Goal: Task Accomplishment & Management: Manage account settings

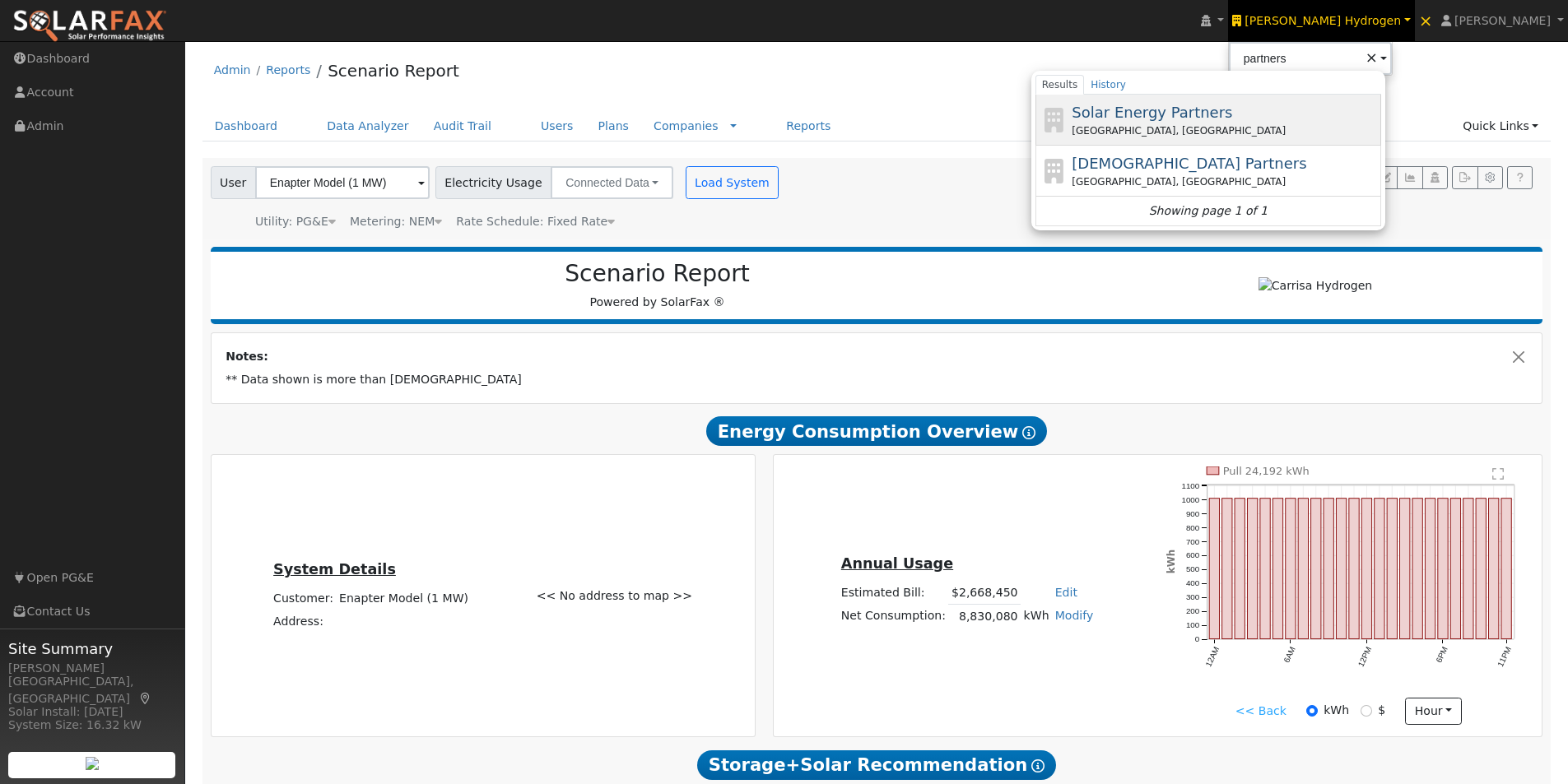
click at [1184, 111] on span "Solar Energy Partners" at bounding box center [1151, 112] width 161 height 17
type input "Solar Energy Partners"
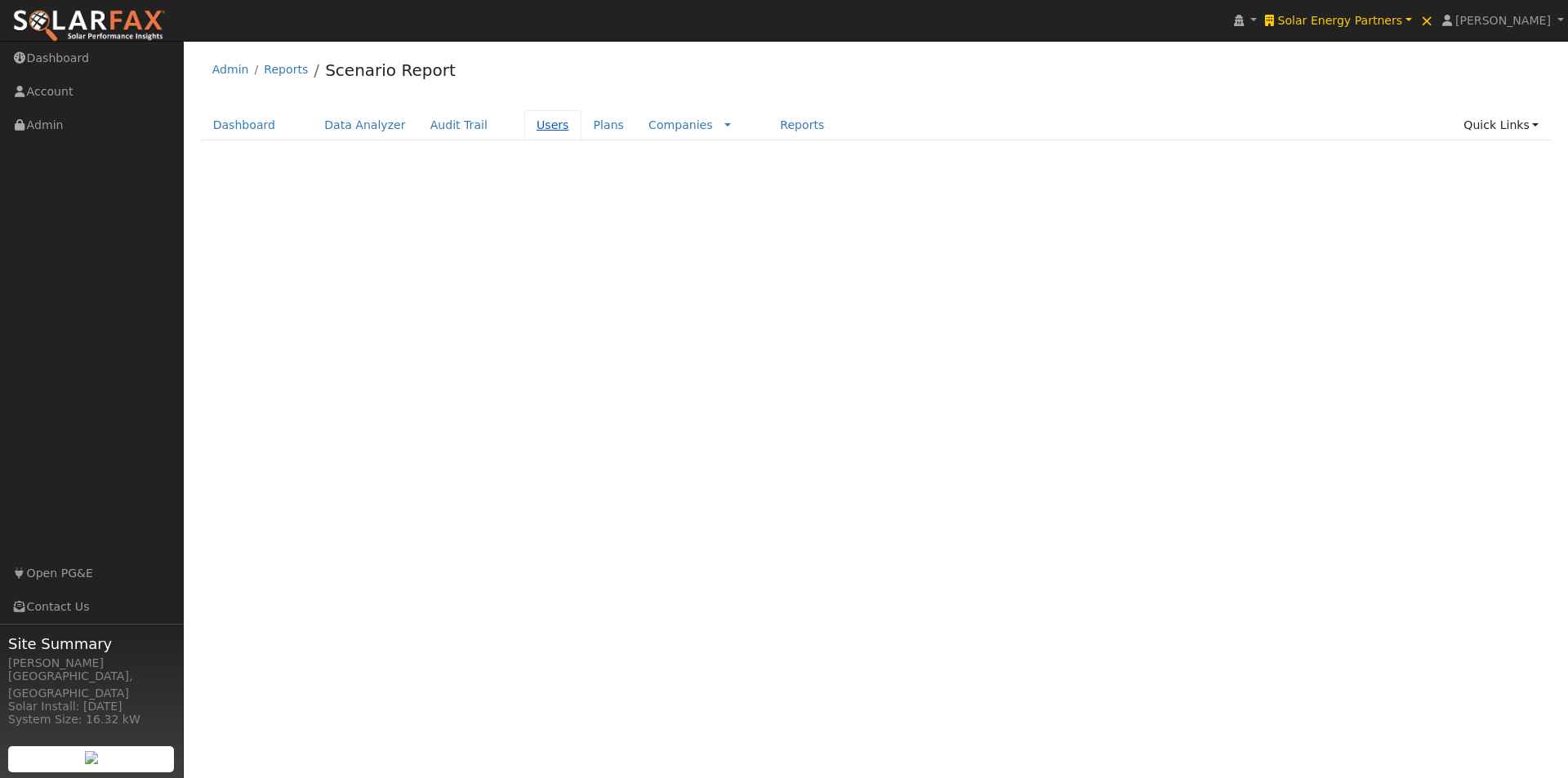
click at [525, 126] on link "Users" at bounding box center [553, 125] width 57 height 30
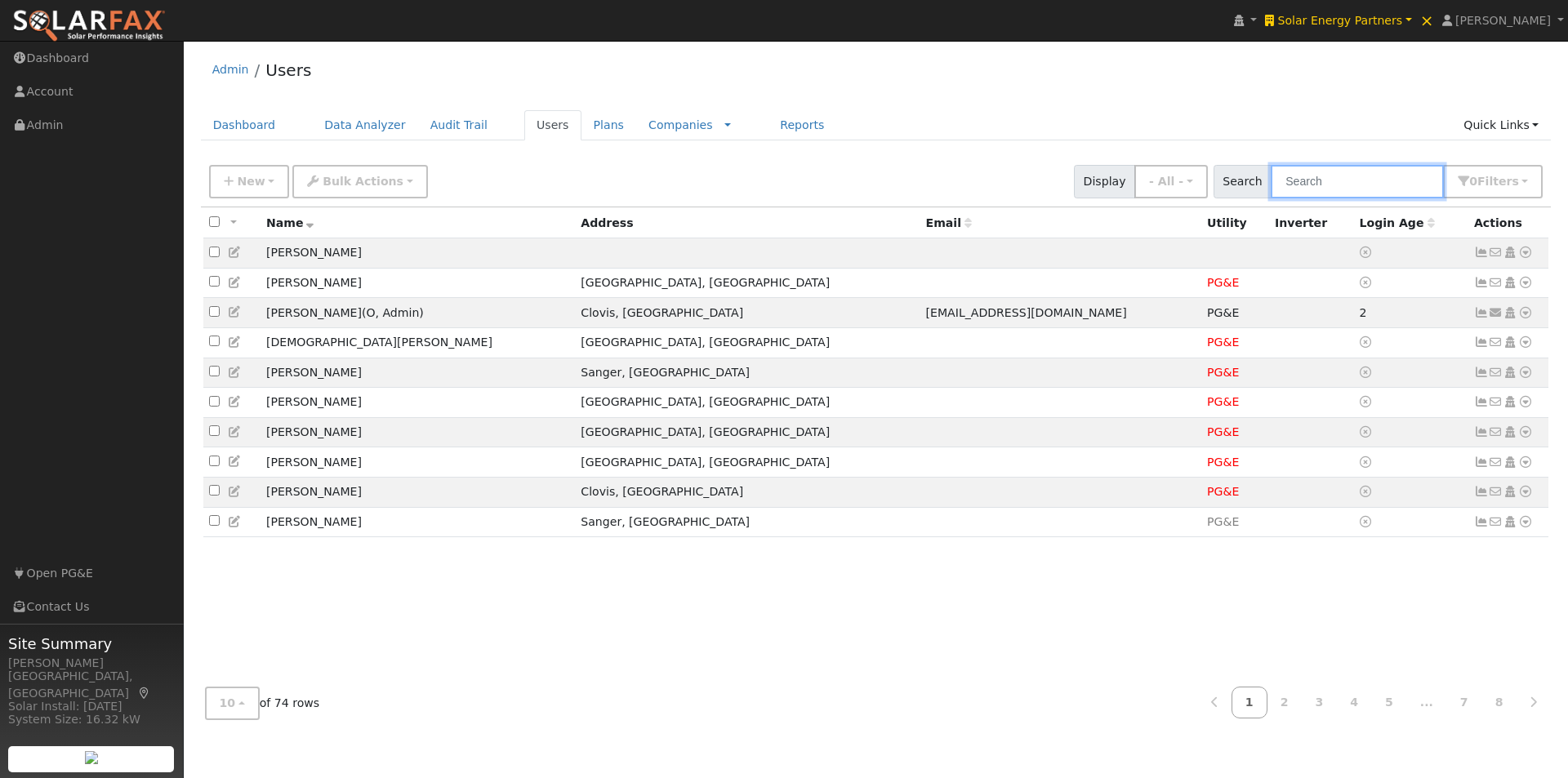
click at [1391, 176] on input "text" at bounding box center [1358, 182] width 173 height 34
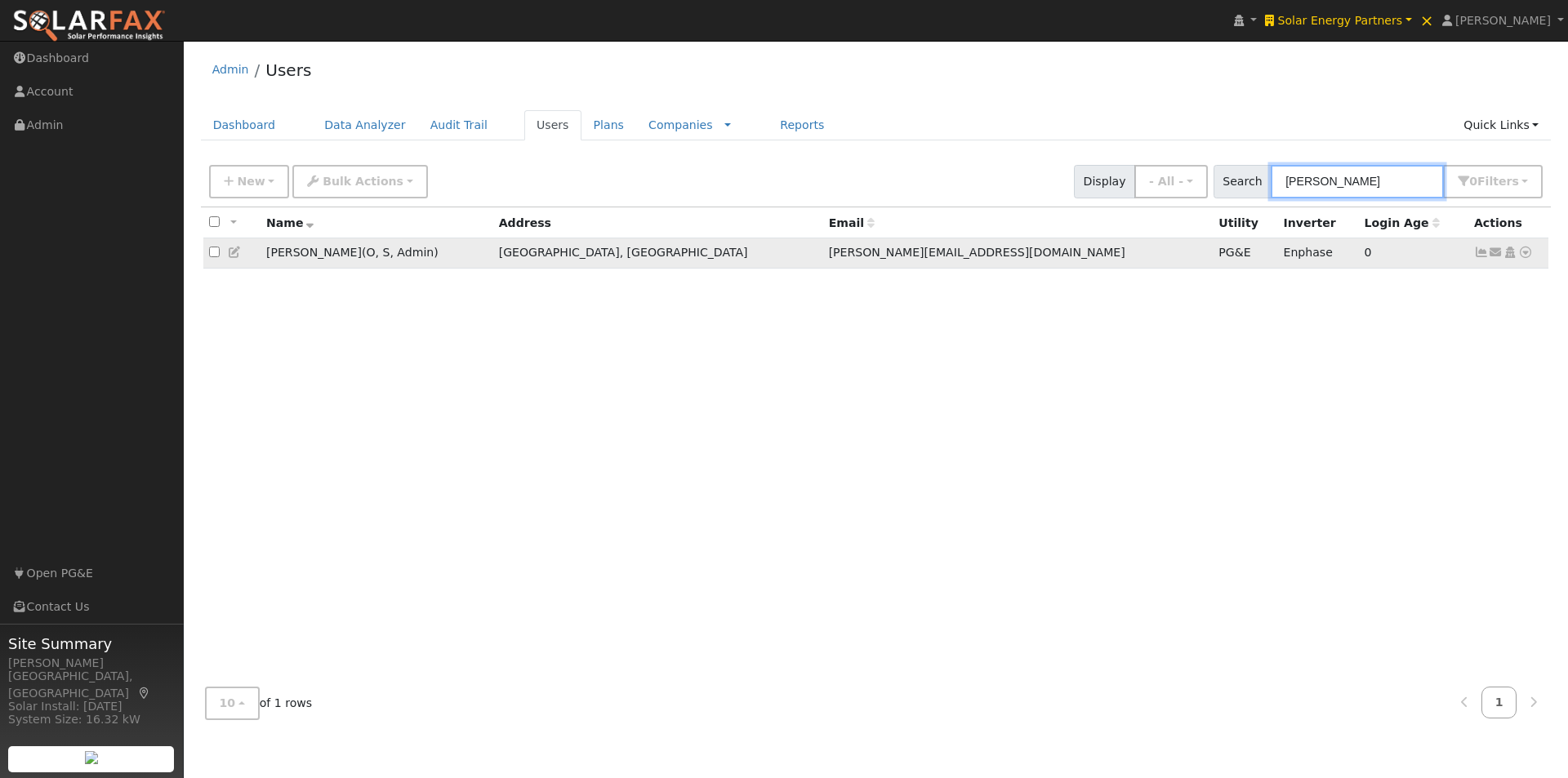
type input "winn"
click at [235, 254] on icon at bounding box center [235, 252] width 15 height 11
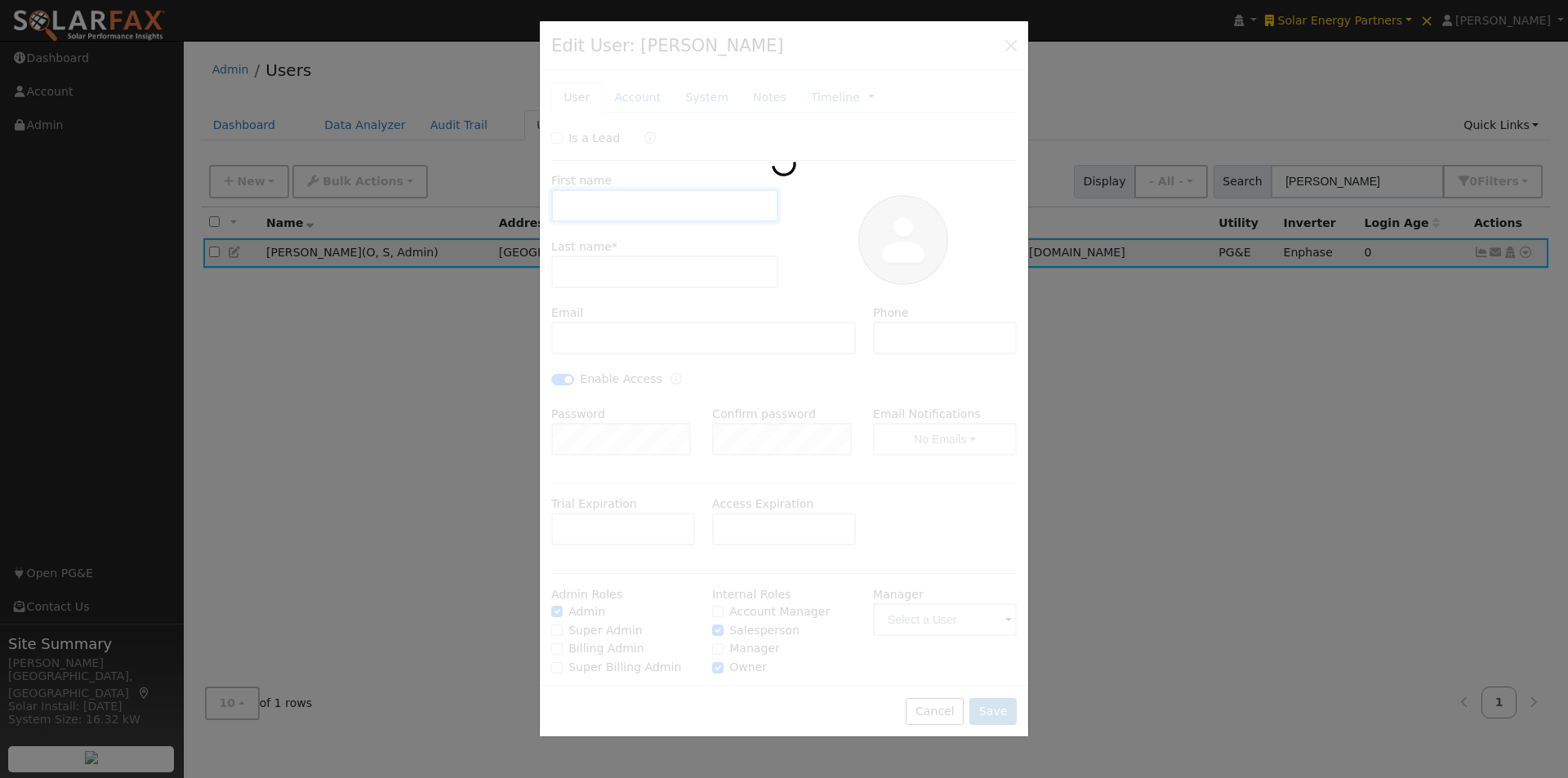
type input "Ryan"
type input "Winn"
type input "r.winn@solarenergy.partners"
type input "208-313-9288"
checkbox input "true"
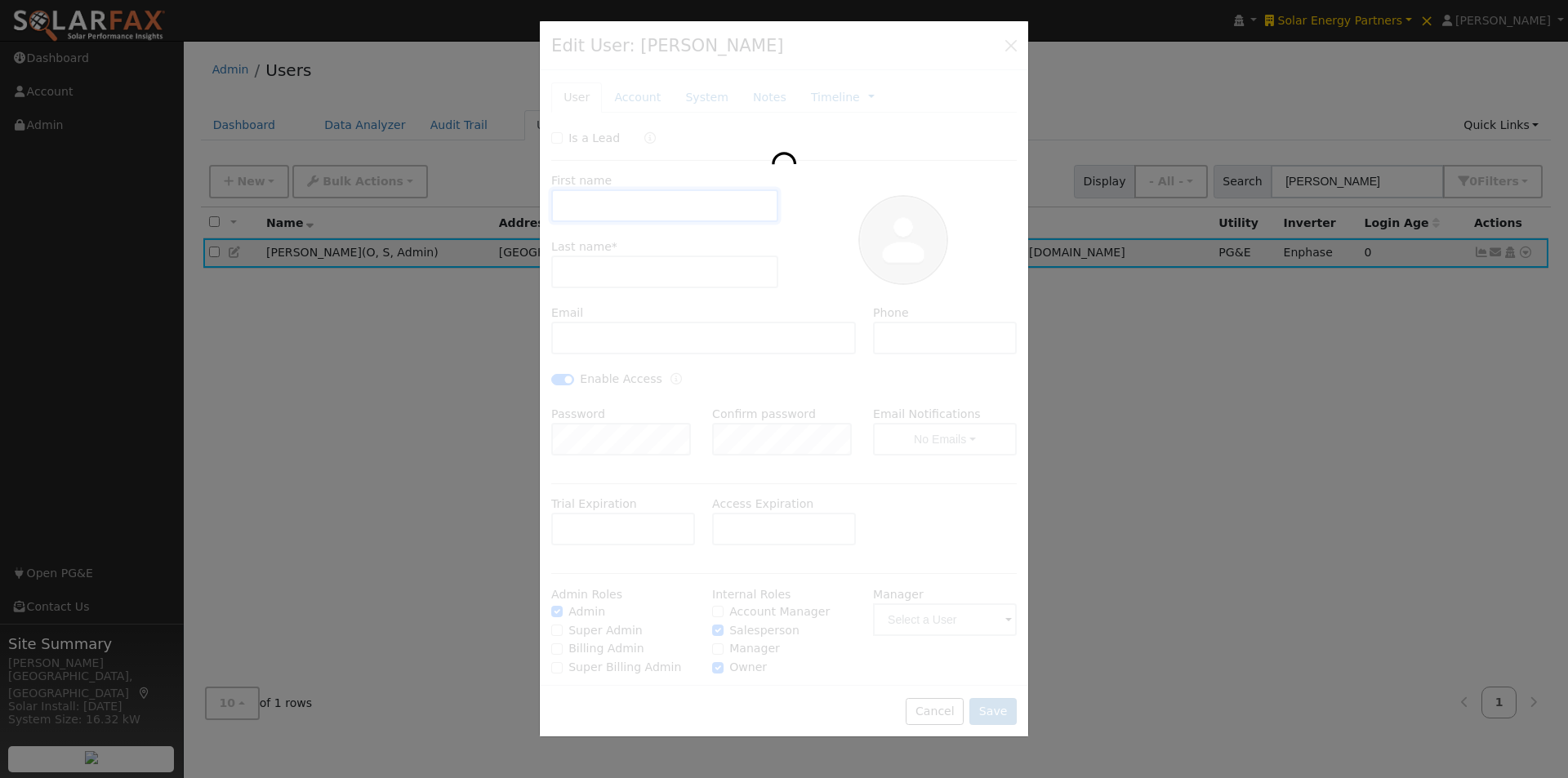
checkbox input "true"
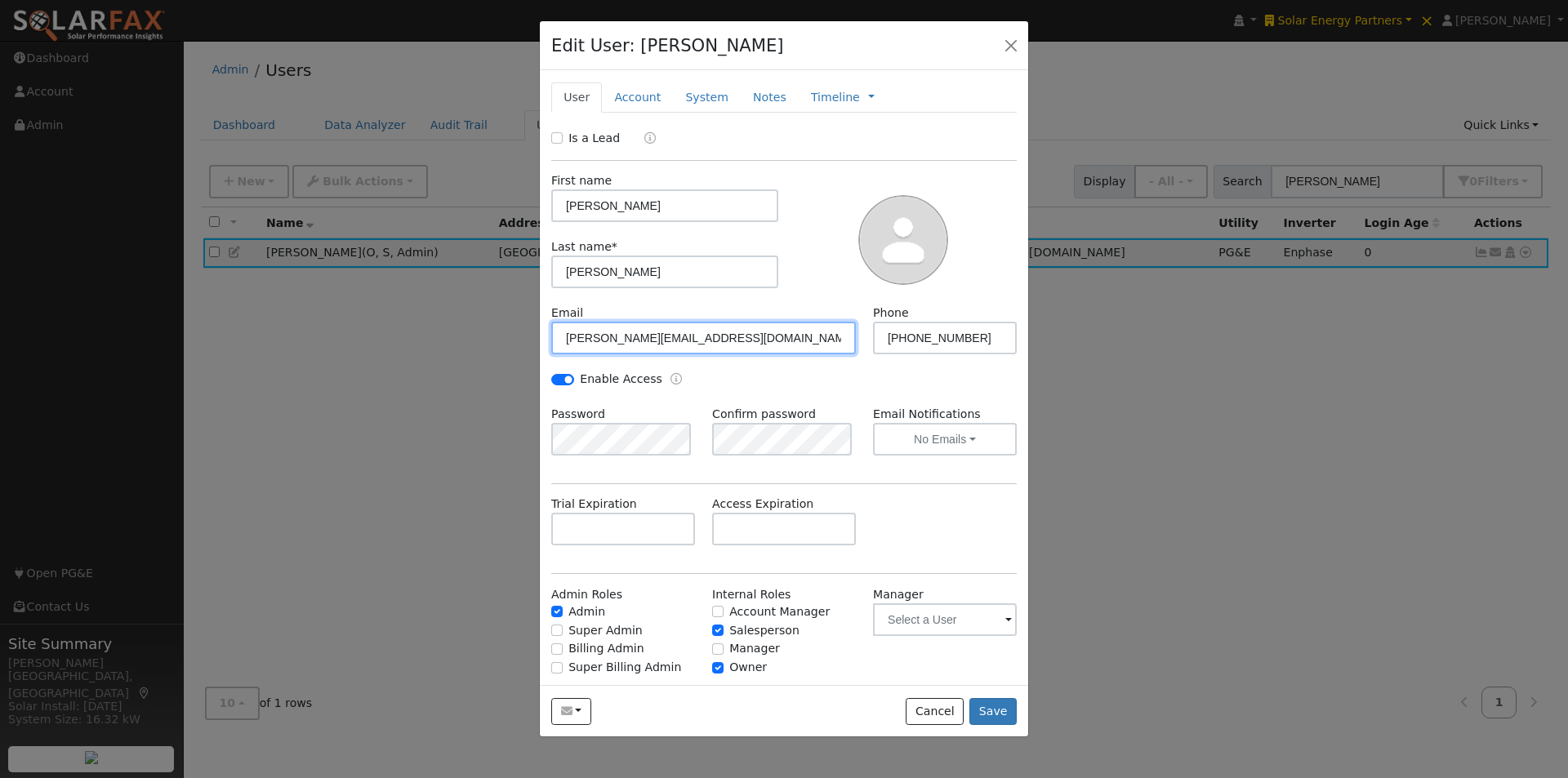
drag, startPoint x: 731, startPoint y: 350, endPoint x: 497, endPoint y: 339, distance: 234.3
click at [0, 0] on div "Edit User: Ryan Winn Default Account Default Account 9114 N Woodlawn Dr, Fresno…" at bounding box center [0, 0] width 0 height 0
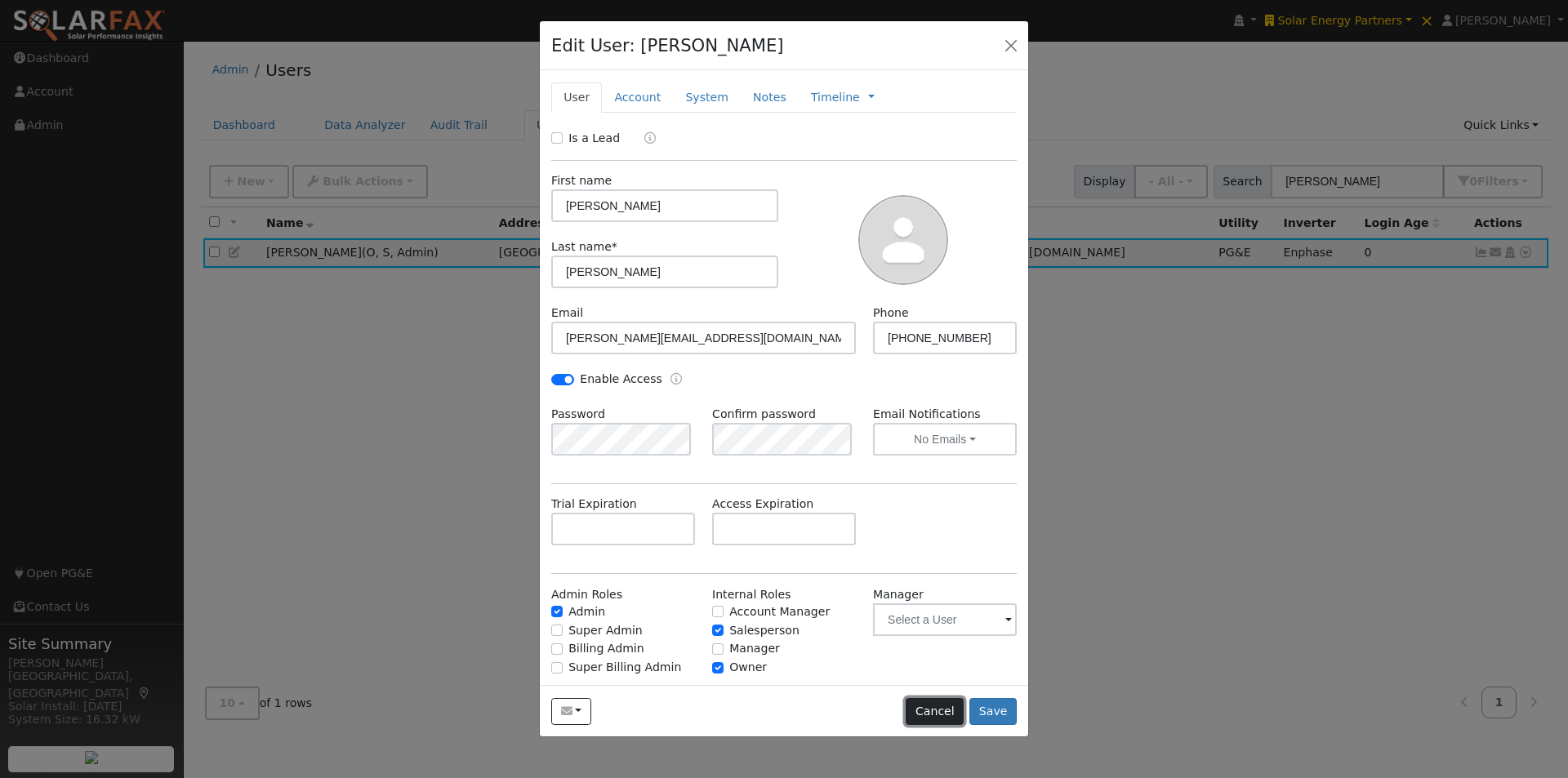
drag, startPoint x: 939, startPoint y: 717, endPoint x: 1156, endPoint y: 311, distance: 460.4
click at [942, 712] on button "Cancel" at bounding box center [935, 712] width 58 height 28
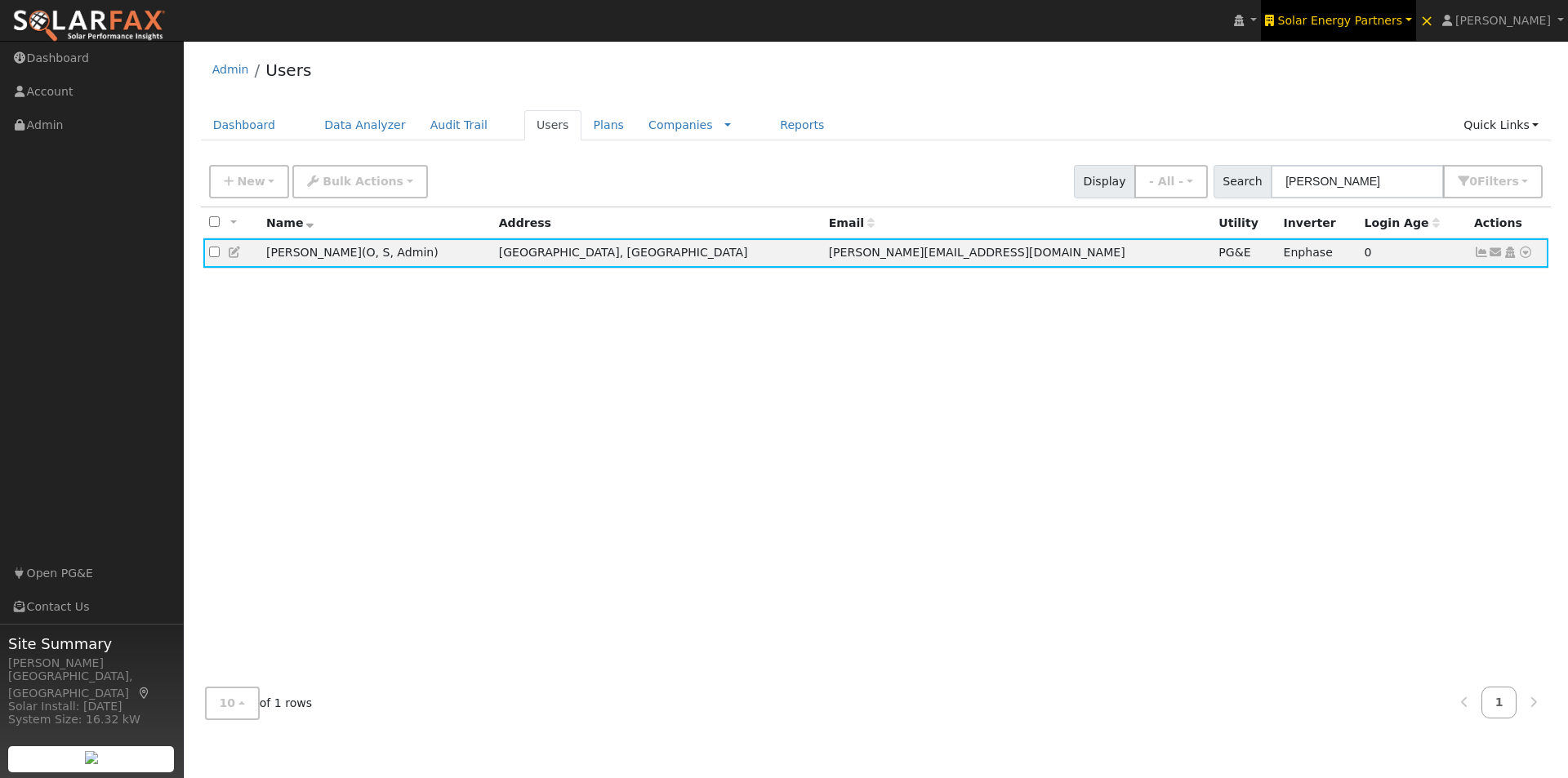
click at [1385, 19] on span "Solar Energy Partners" at bounding box center [1340, 20] width 125 height 13
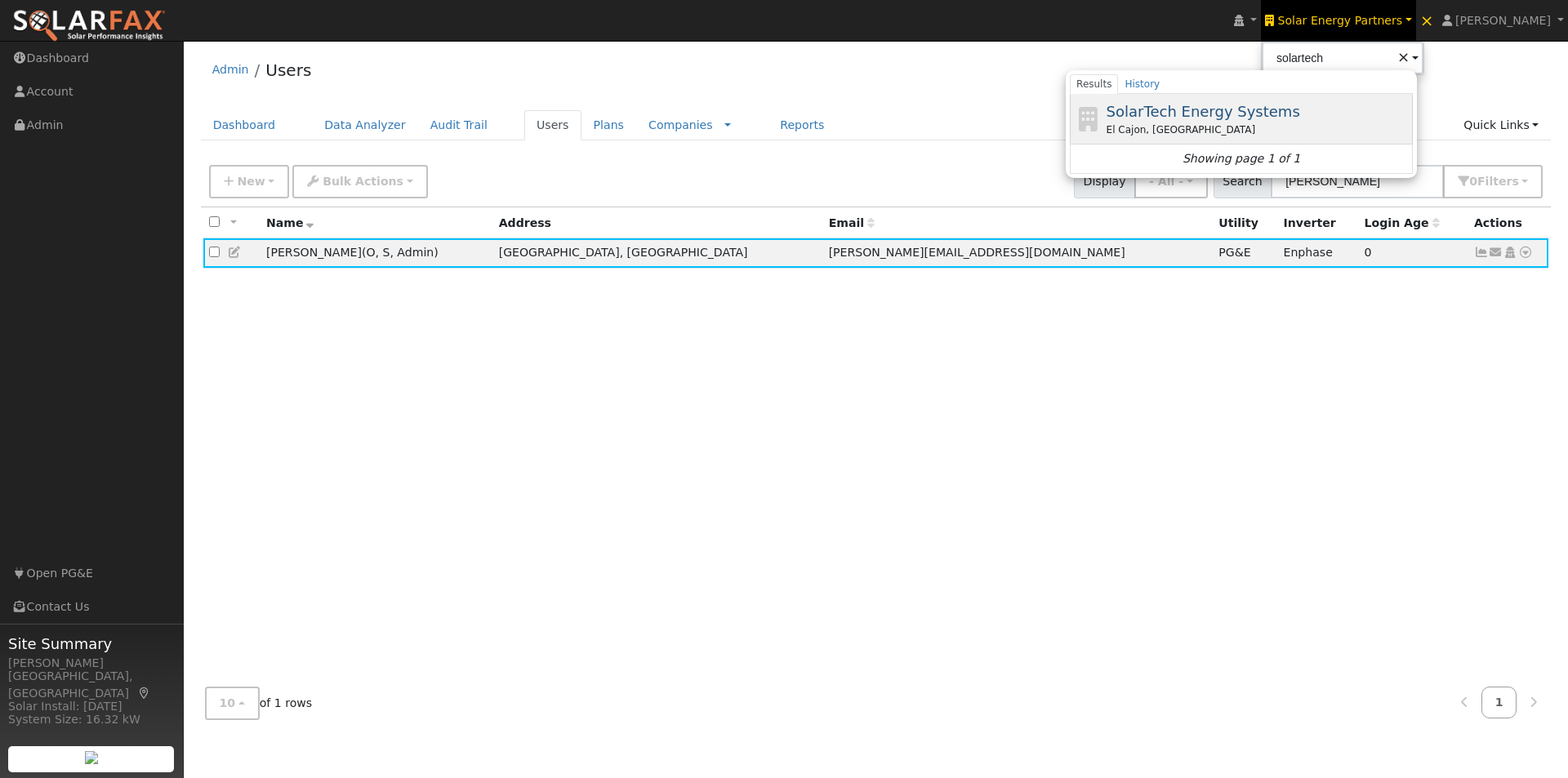
click at [0, 0] on div "SolarTech Energy Systems El Cajon, CA" at bounding box center [0, 0] width 0 height 0
type input "SolarTech Energy Systems"
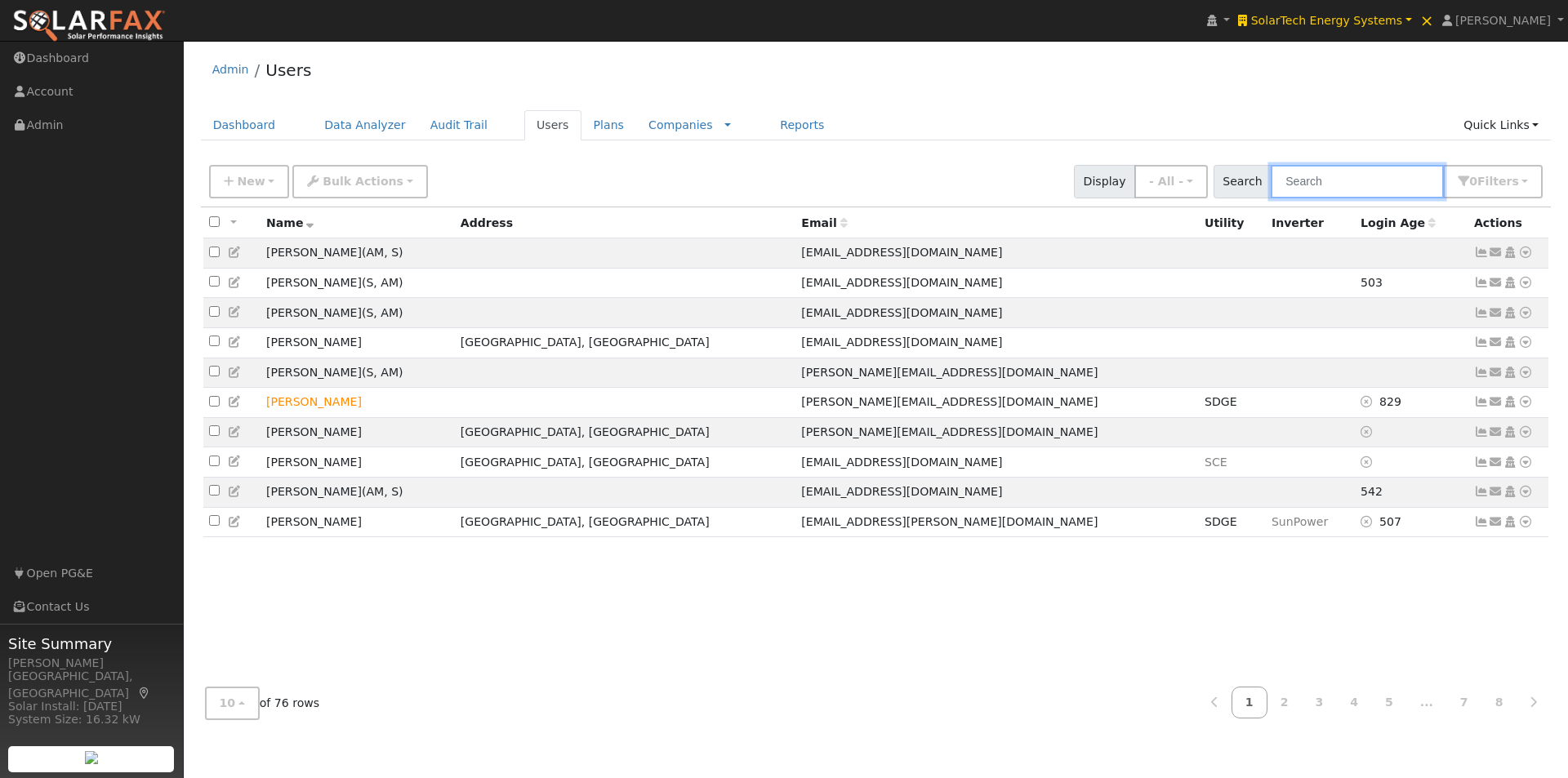
click at [1378, 181] on input "text" at bounding box center [1358, 182] width 173 height 34
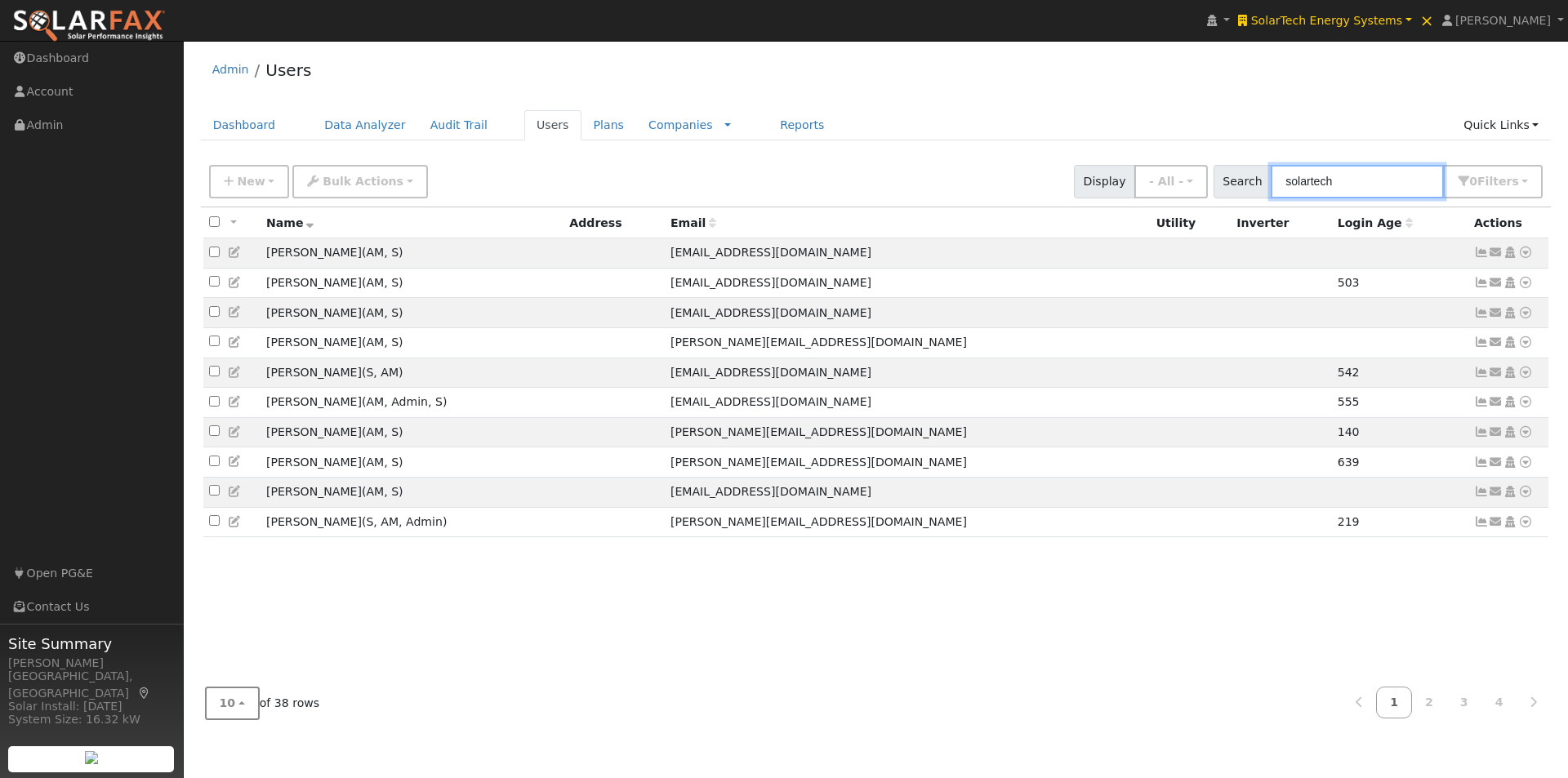
type input "solartech"
click at [232, 701] on button "10" at bounding box center [232, 703] width 55 height 34
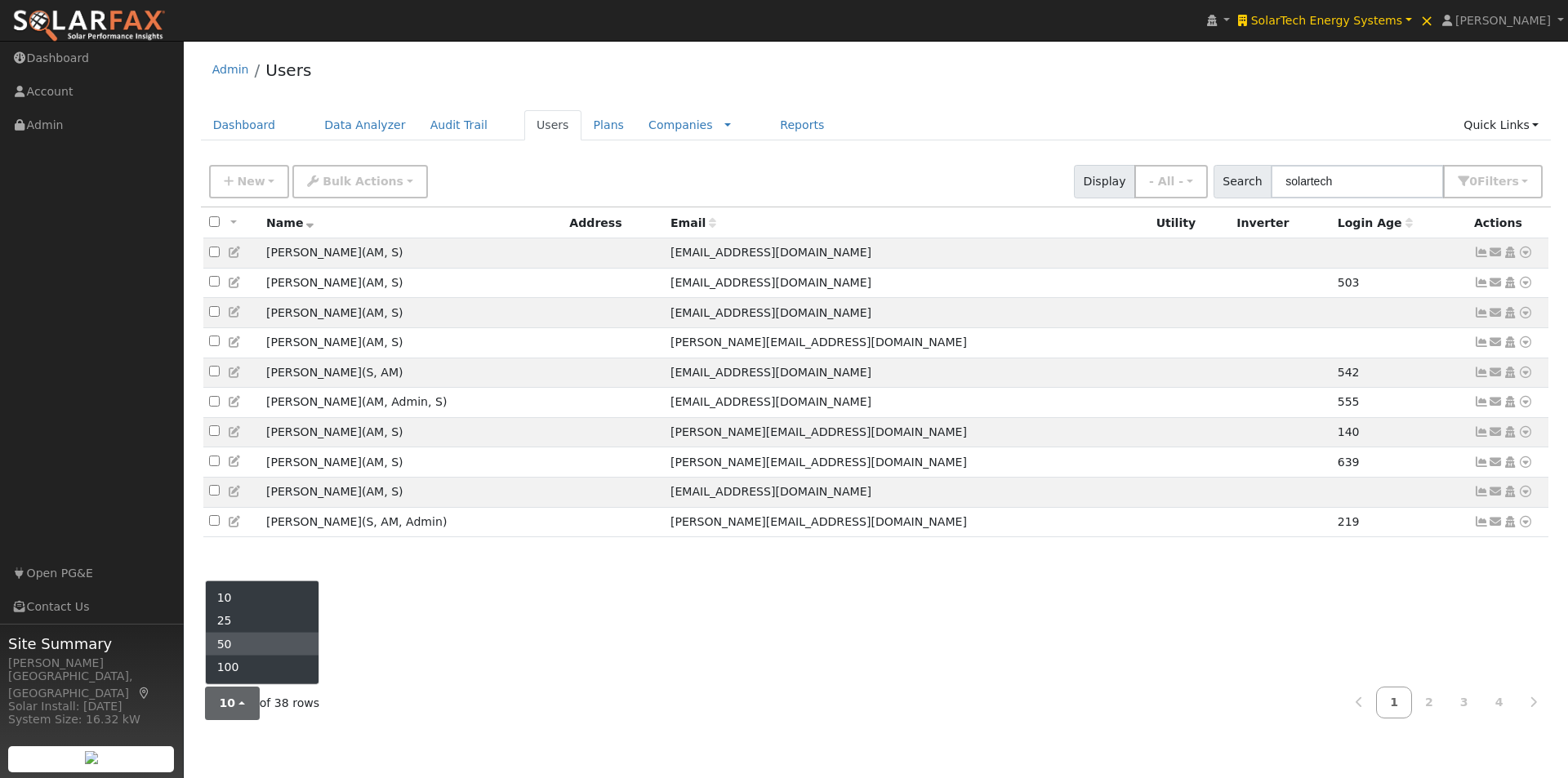
click at [239, 643] on link "50" at bounding box center [263, 644] width 114 height 23
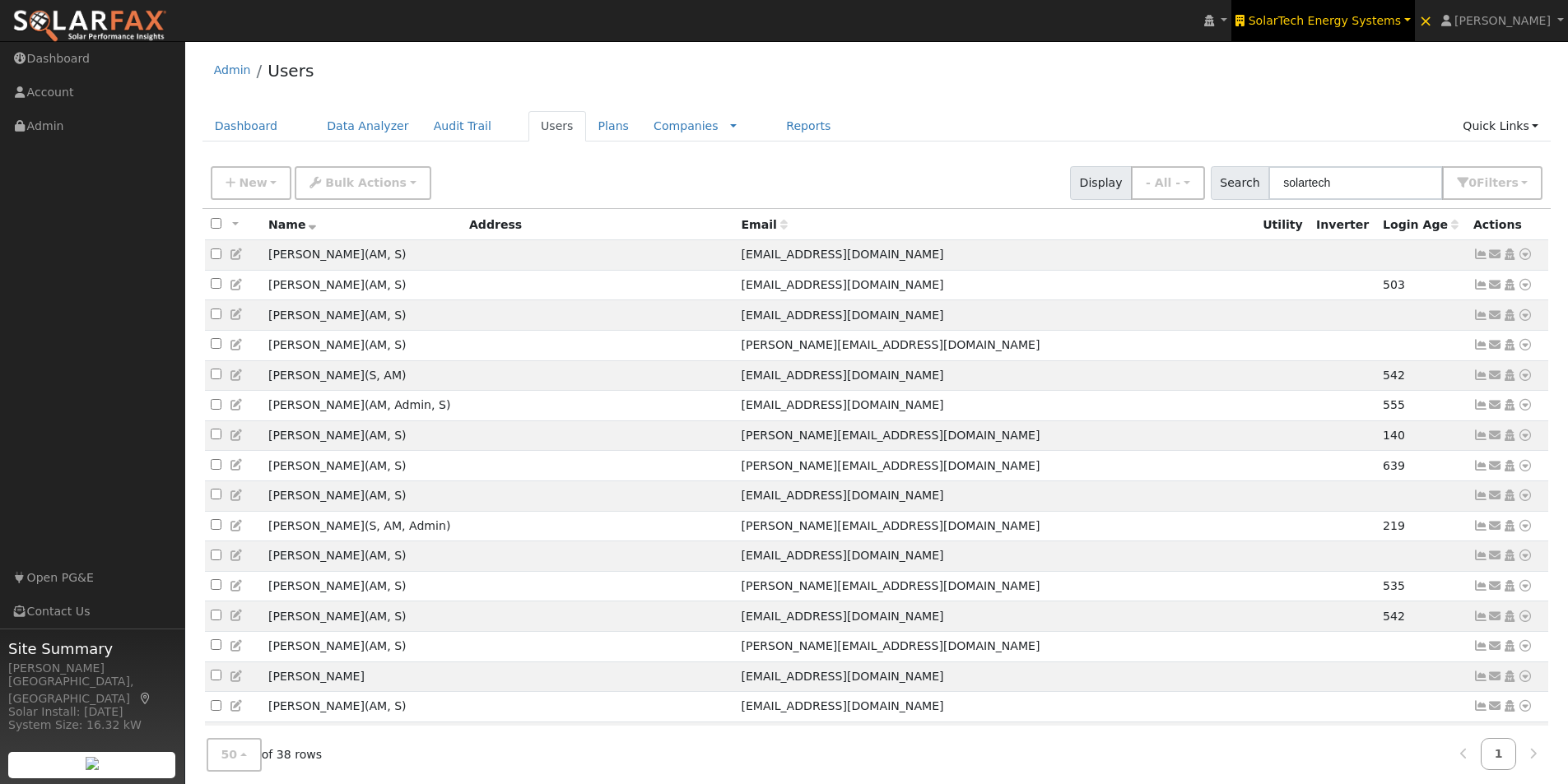
click at [1357, 22] on span "SolarTech Energy Systems" at bounding box center [1325, 21] width 153 height 13
type input "v"
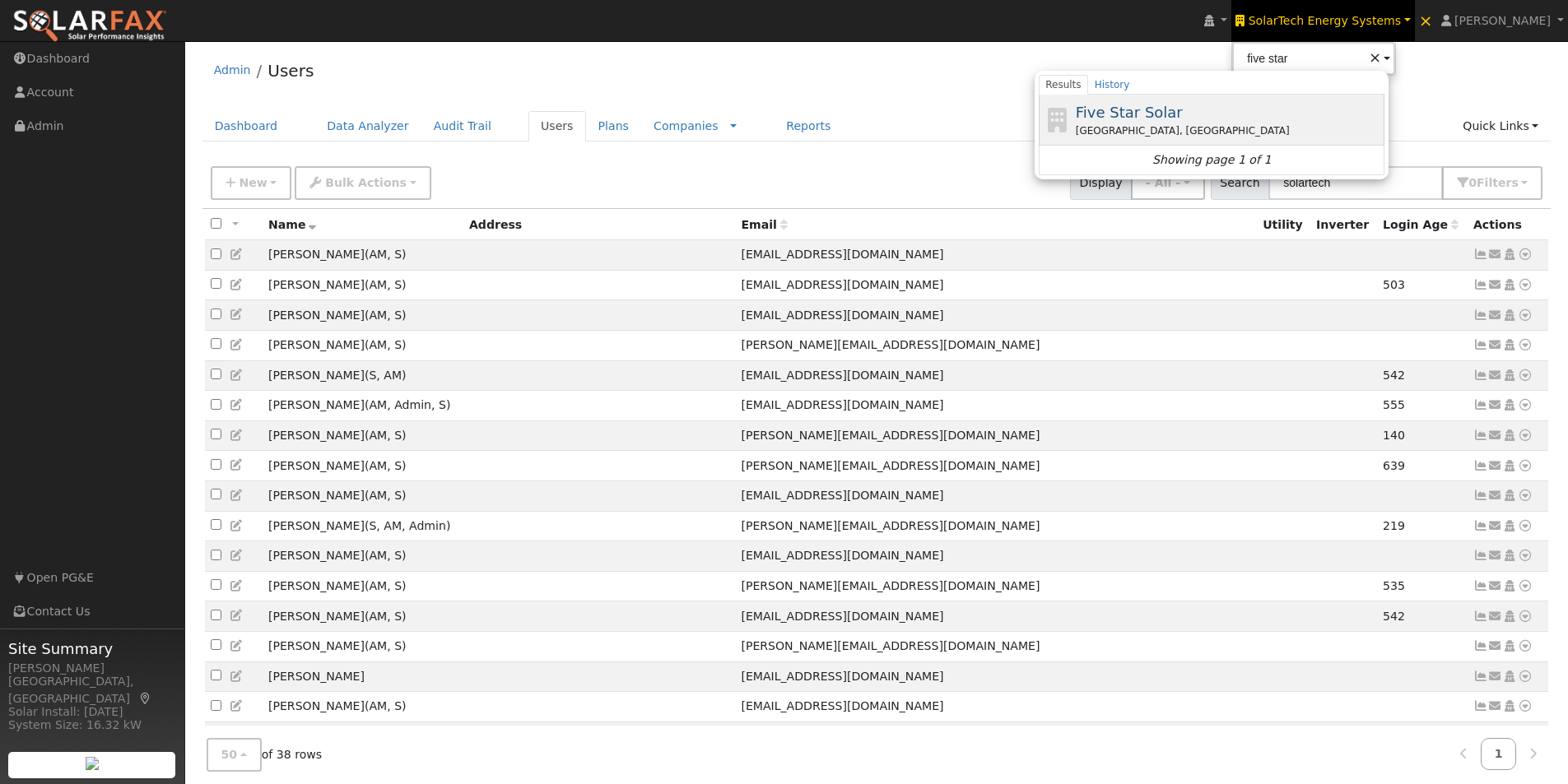
click at [1165, 106] on span "Five Star Solar" at bounding box center [1129, 112] width 107 height 17
type input "Five Star Solar"
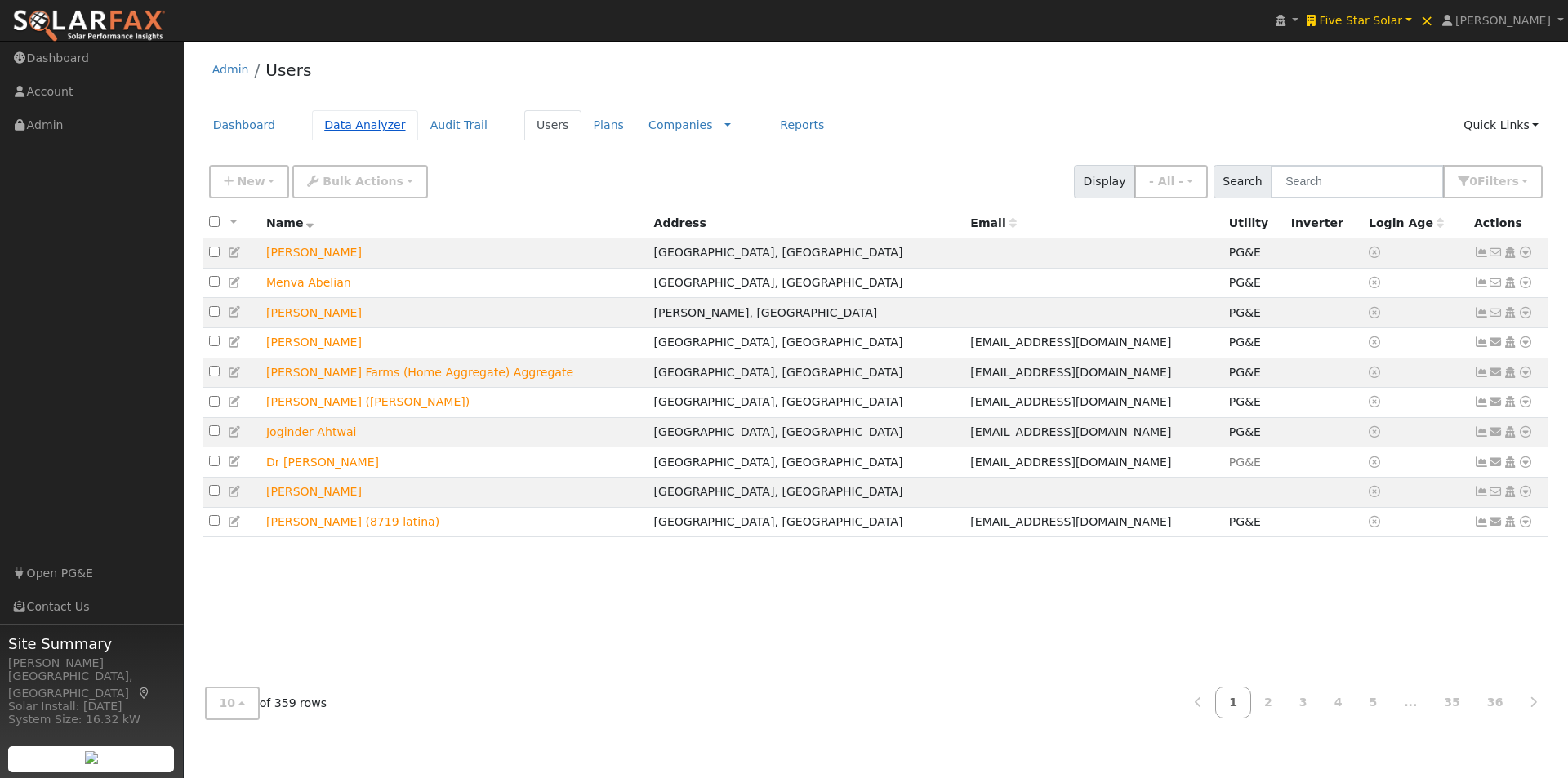
click at [334, 122] on link "Data Analyzer" at bounding box center [365, 125] width 106 height 30
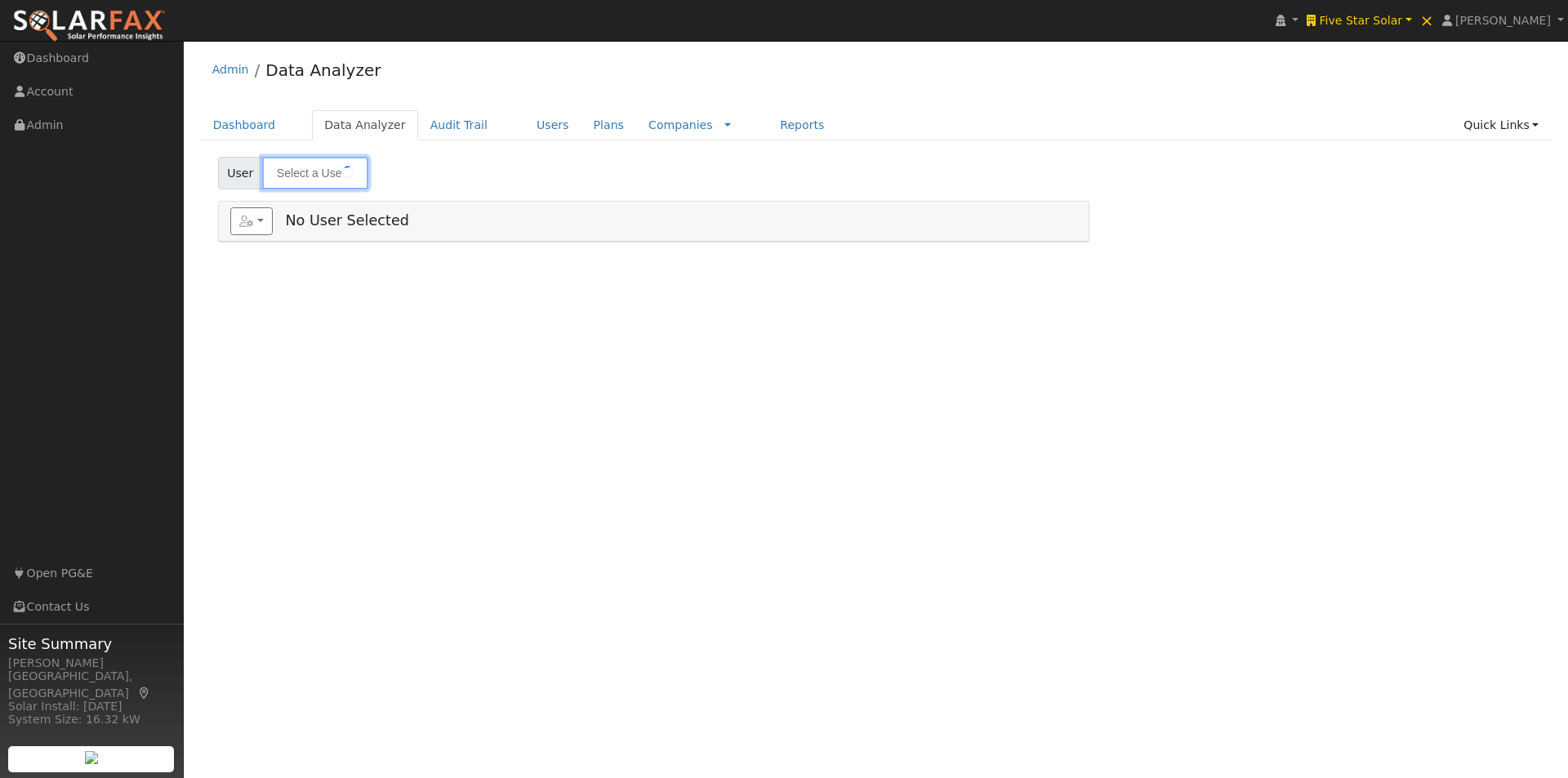
type input "[PERSON_NAME]"
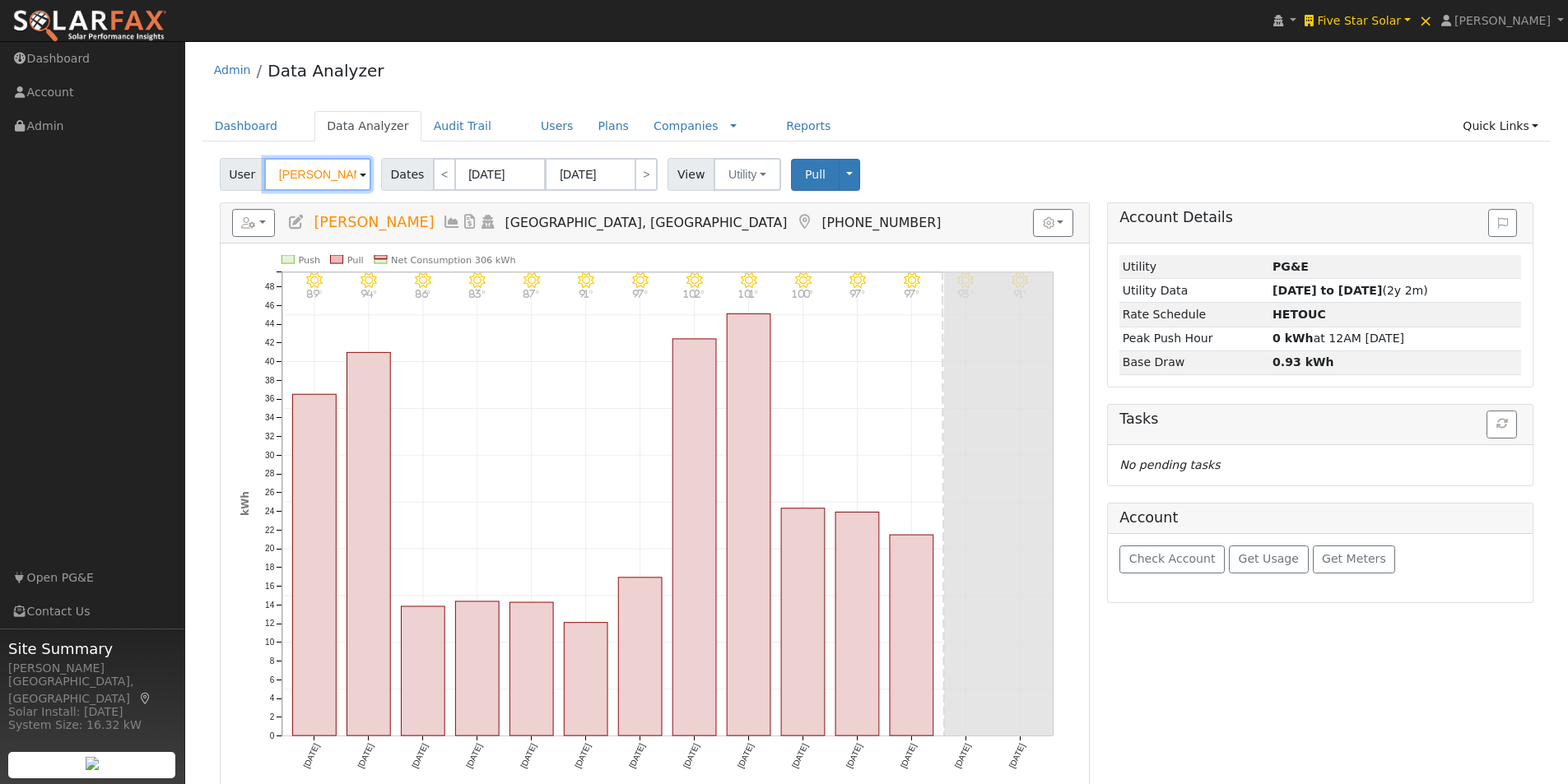
click at [324, 172] on input "[PERSON_NAME]" at bounding box center [318, 175] width 107 height 33
paste input "[PERSON_NAME]"
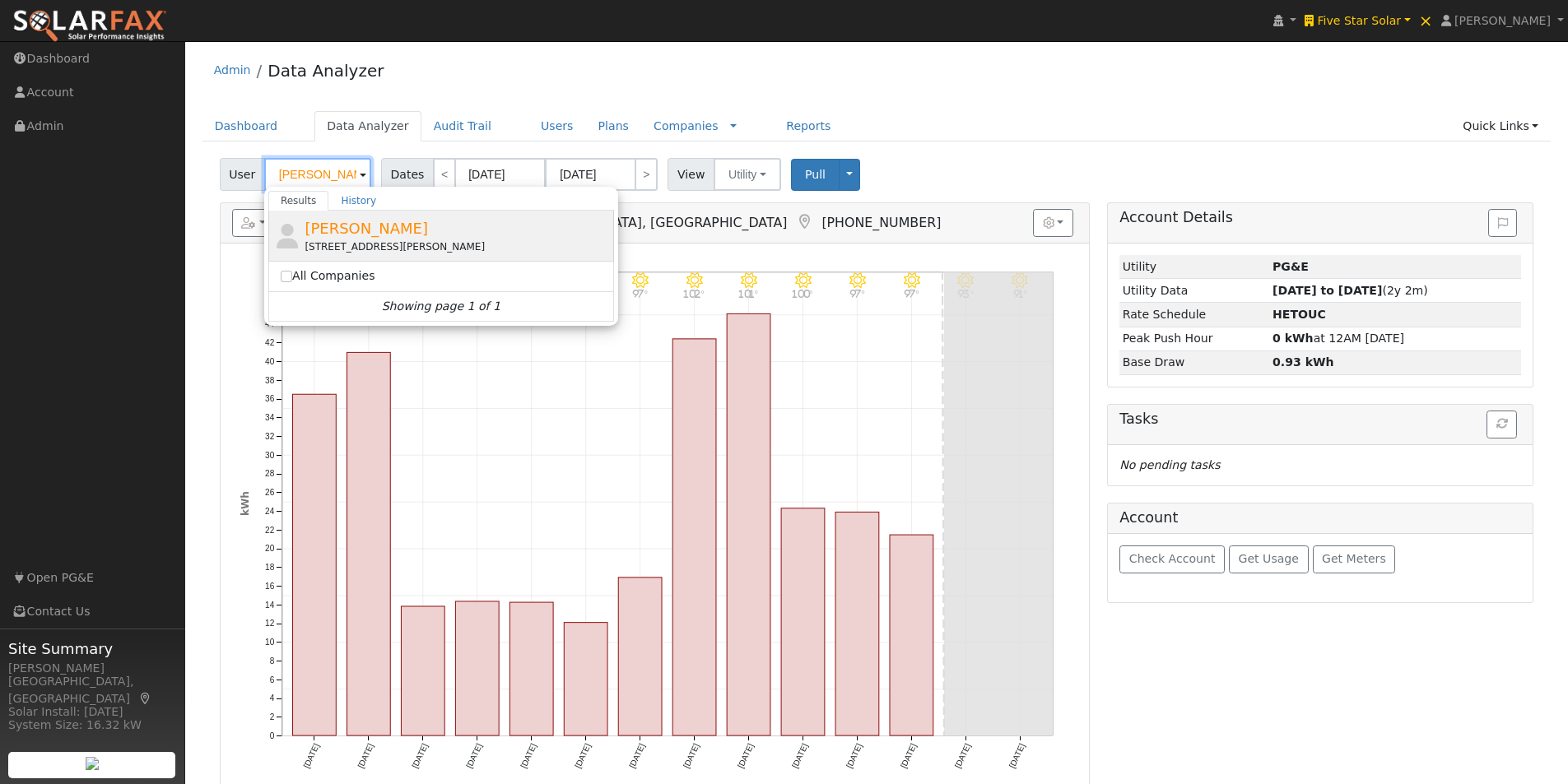
type input "[PERSON_NAME]"
click at [337, 232] on span "[PERSON_NAME]" at bounding box center [366, 228] width 124 height 17
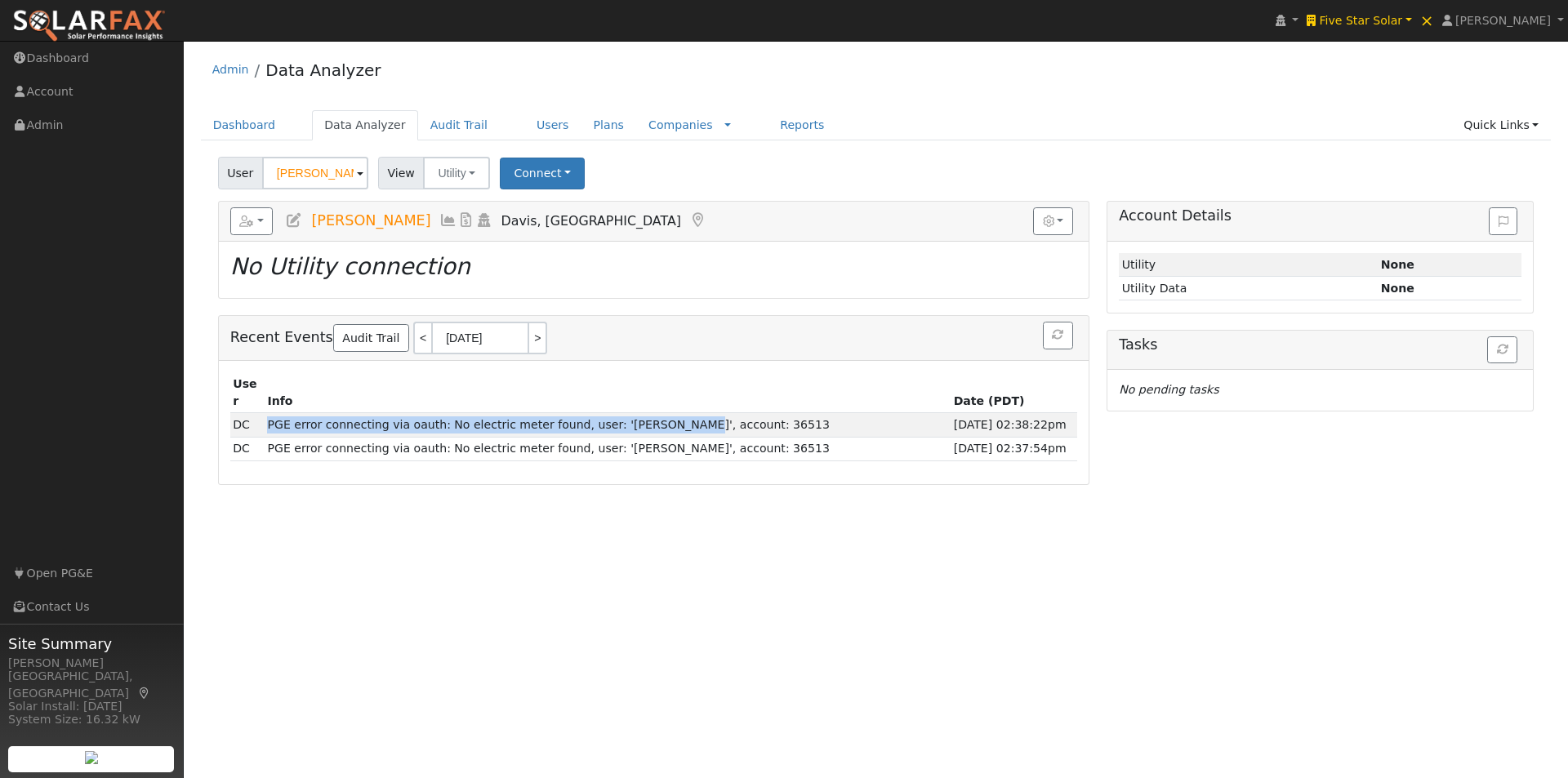
drag, startPoint x: 270, startPoint y: 405, endPoint x: 653, endPoint y: 393, distance: 383.2
click at [651, 413] on td "PGE error connecting via oauth: No electric meter found, user: '[PERSON_NAME]',…" at bounding box center [607, 425] width 686 height 24
copy td "PGE error connecting via oauth: No electric meter found, user: '[PERSON_NAME]'"
